Goal: Task Accomplishment & Management: Manage account settings

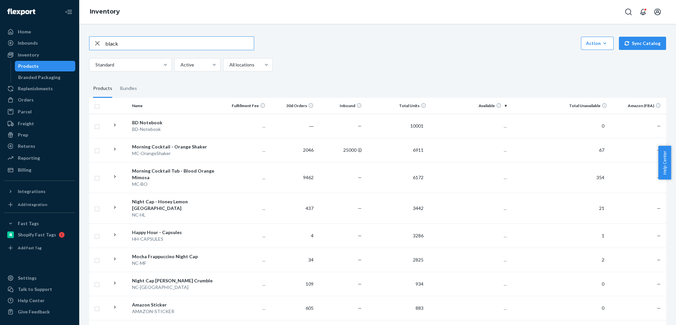
type input "black"
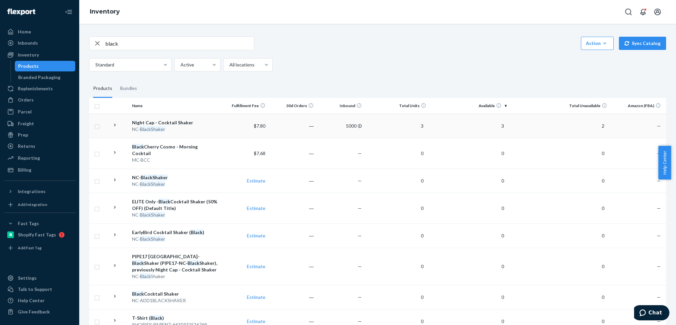
click at [116, 124] on icon at bounding box center [115, 125] width 6 height 6
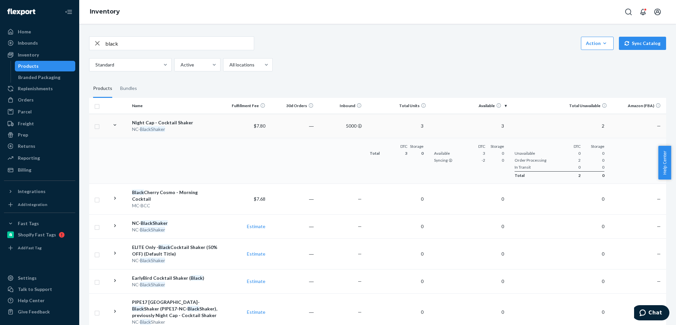
click at [116, 124] on icon at bounding box center [115, 125] width 3 height 2
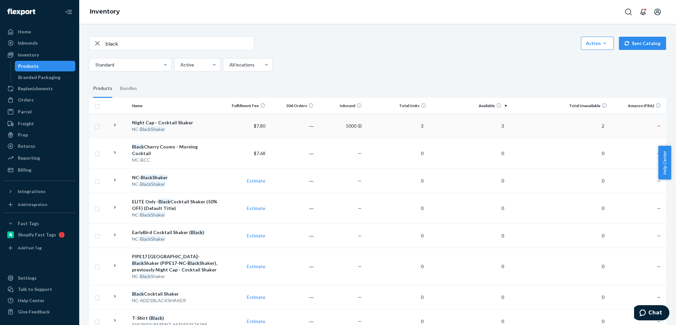
click at [96, 41] on icon "button" at bounding box center [97, 43] width 8 height 13
click at [123, 43] on input "text" at bounding box center [179, 43] width 149 height 13
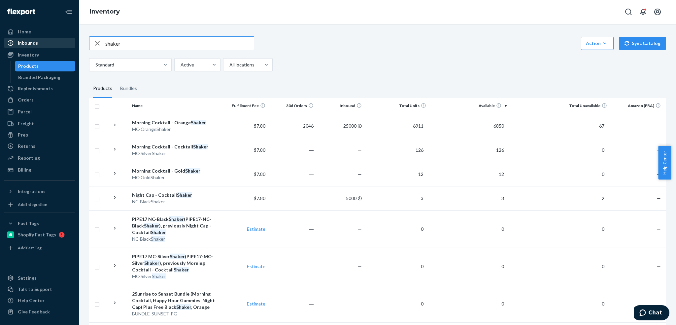
drag, startPoint x: 82, startPoint y: 43, endPoint x: 50, endPoint y: 43, distance: 32.0
click at [50, 43] on div "Home Inbounds Shipping Plans Problems Inventory Products Branded Packaging Repl…" at bounding box center [338, 162] width 676 height 325
type input "brain"
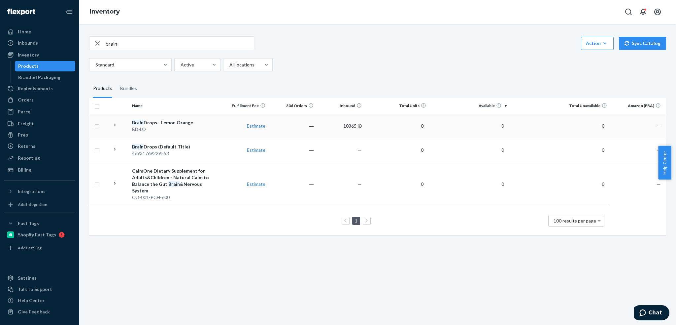
click at [188, 125] on div "Brain Drops - Lemon Orange" at bounding box center [174, 122] width 85 height 7
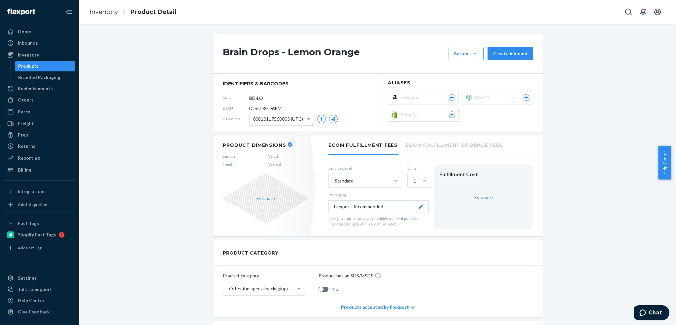
click at [449, 114] on icon at bounding box center [452, 115] width 6 height 4
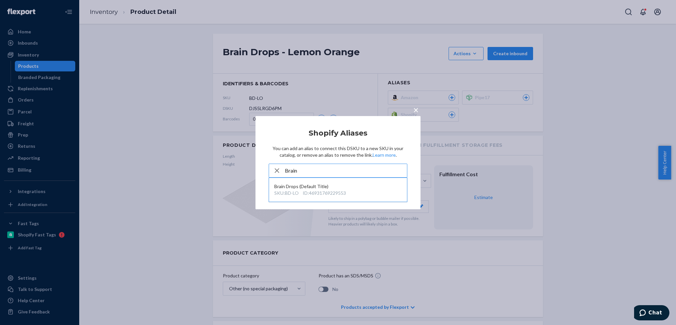
type input "Brain"
click at [340, 189] on div "Brain Drops (Default Title)" at bounding box center [337, 186] width 127 height 7
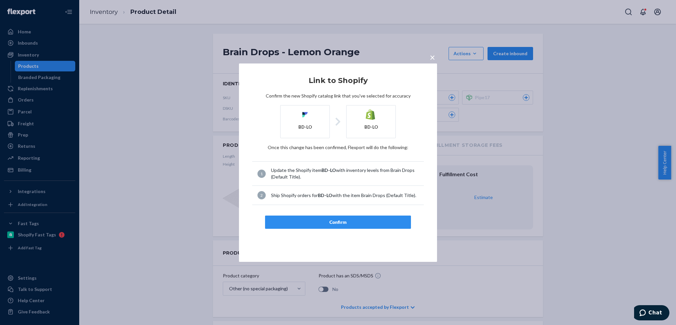
click at [342, 222] on div "Confirm" at bounding box center [338, 222] width 135 height 7
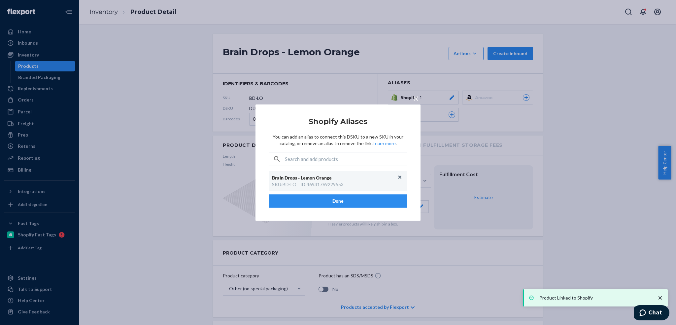
click at [376, 203] on button "Done" at bounding box center [338, 200] width 139 height 13
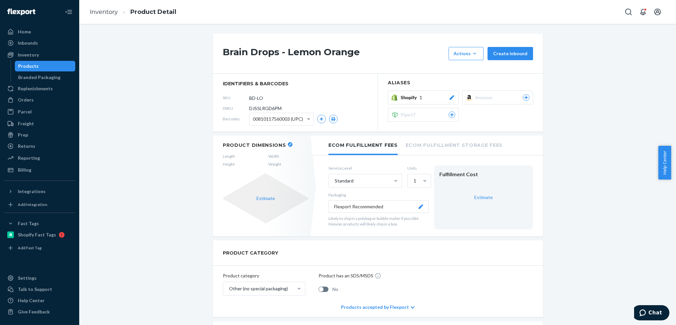
click at [451, 98] on icon at bounding box center [452, 97] width 7 height 5
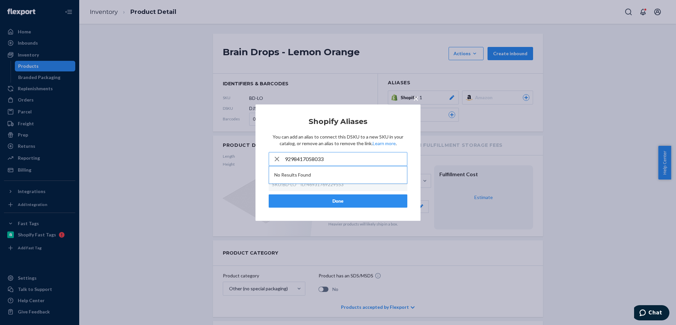
type input "9298417058033"
click at [416, 99] on span "×" at bounding box center [416, 97] width 5 height 11
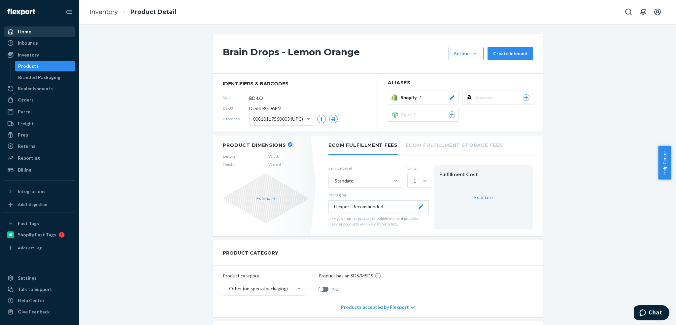
click at [21, 33] on div "Home" at bounding box center [24, 31] width 13 height 7
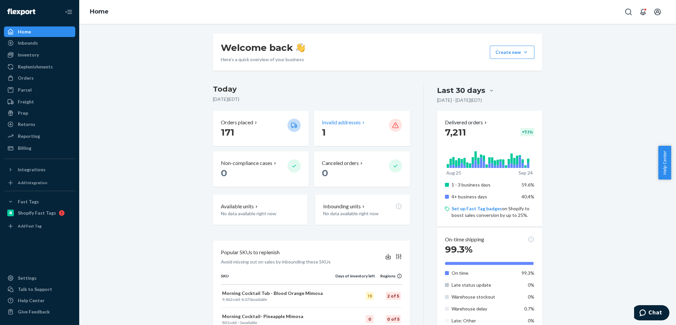
click at [351, 124] on p "Invalid addresses" at bounding box center [341, 123] width 39 height 8
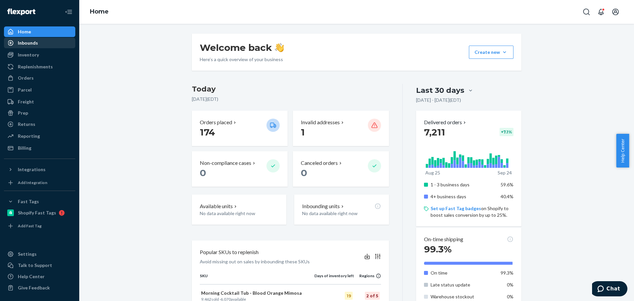
click at [25, 45] on div "Inbounds" at bounding box center [28, 43] width 20 height 7
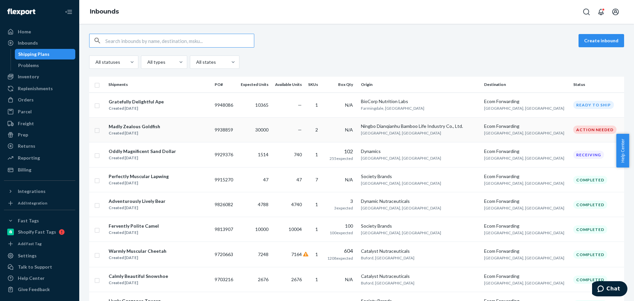
click at [150, 127] on div "Madly Zealous Goldfish" at bounding box center [135, 126] width 52 height 7
